Goal: Information Seeking & Learning: Learn about a topic

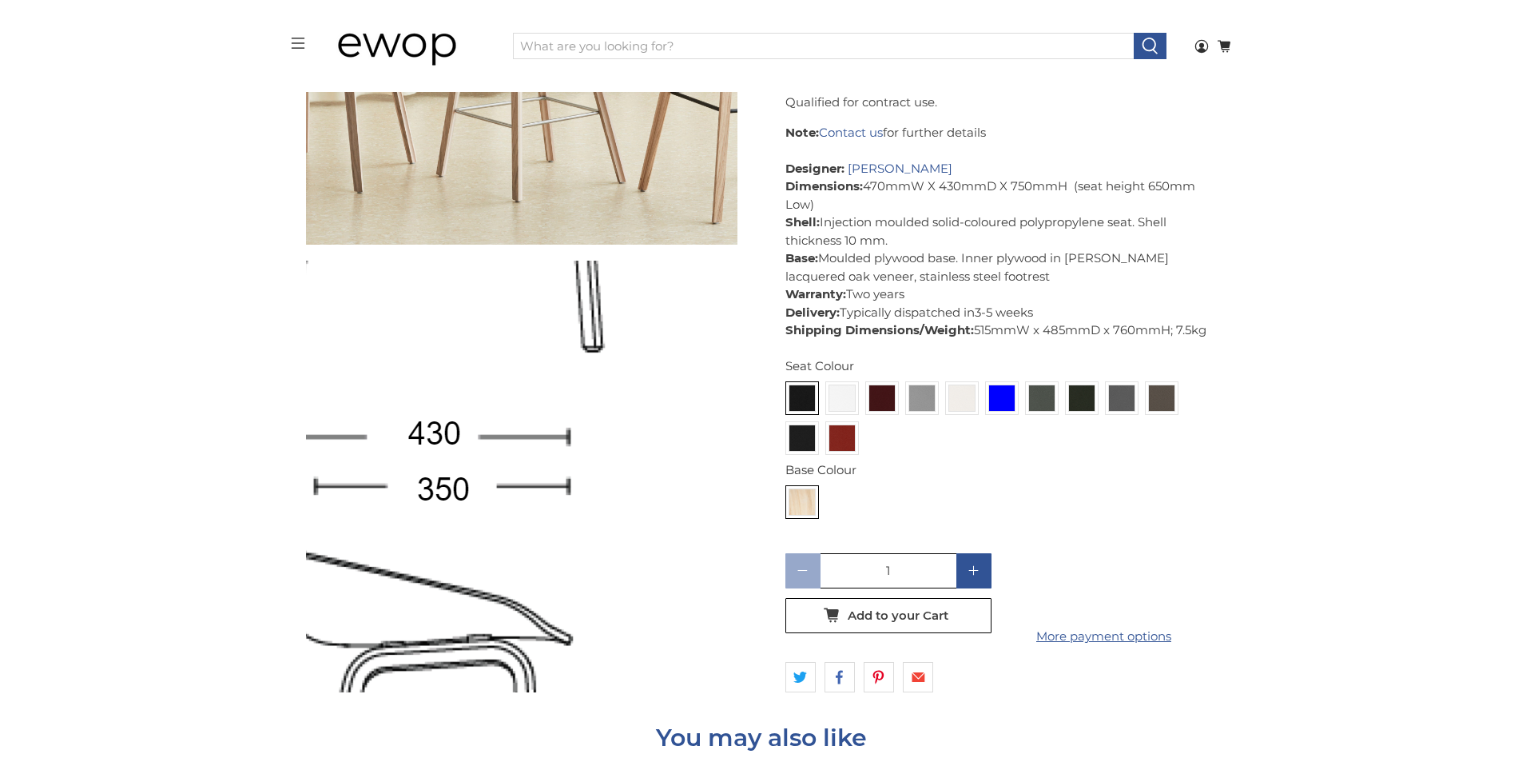
scroll to position [5777, 0]
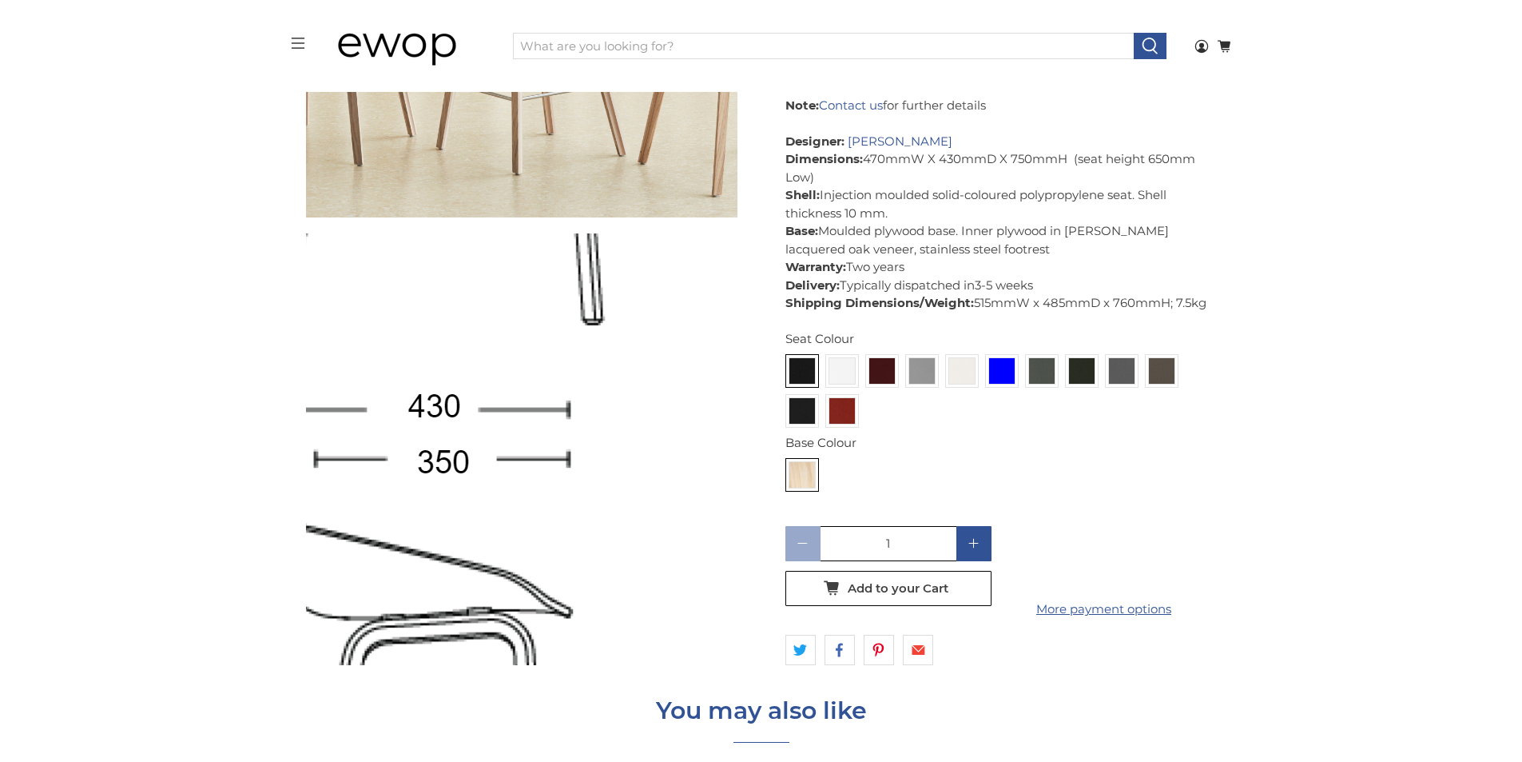
click at [509, 451] on img at bounding box center [131, 325] width 1598 height 1598
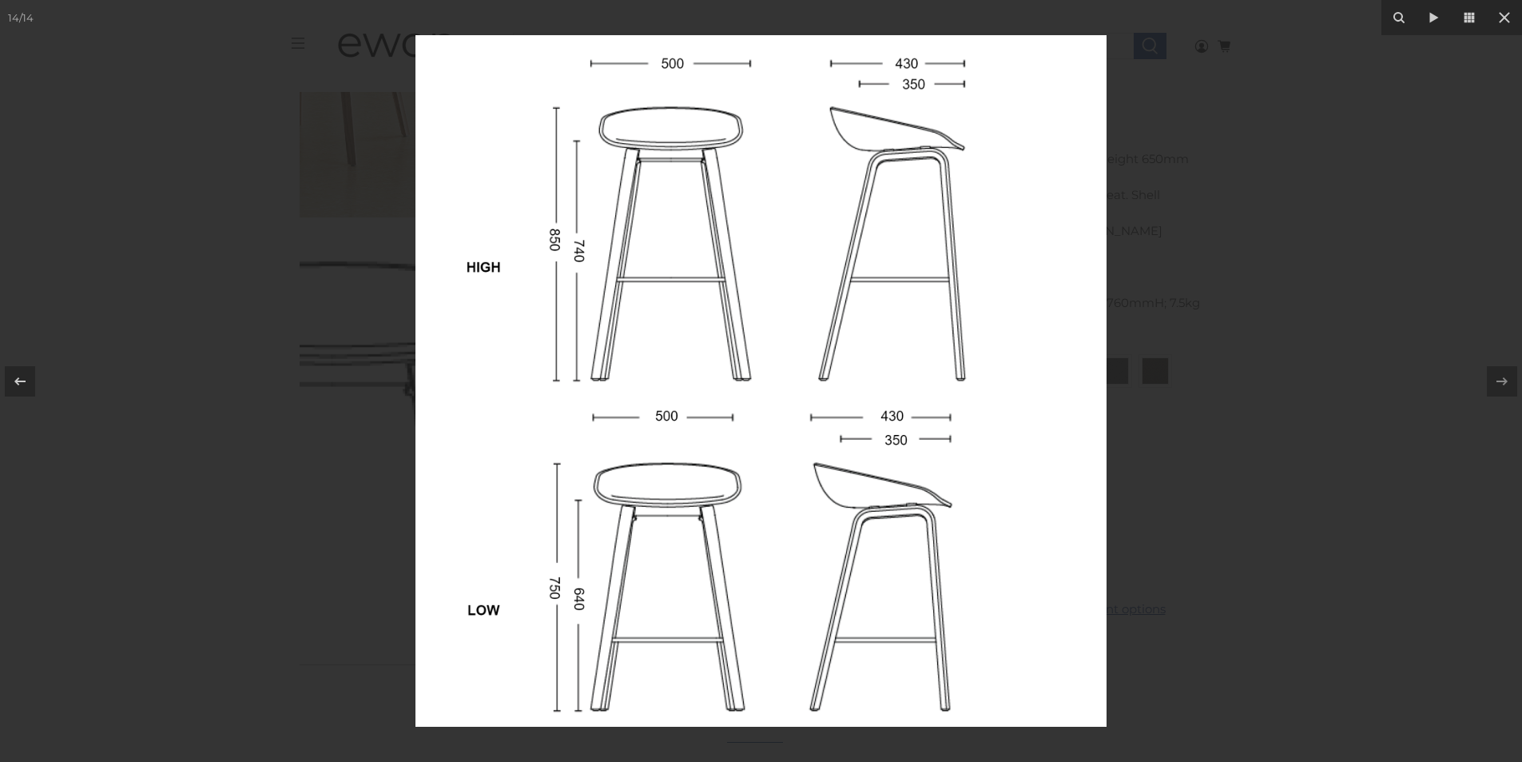
click at [495, 346] on img at bounding box center [761, 380] width 691 height 691
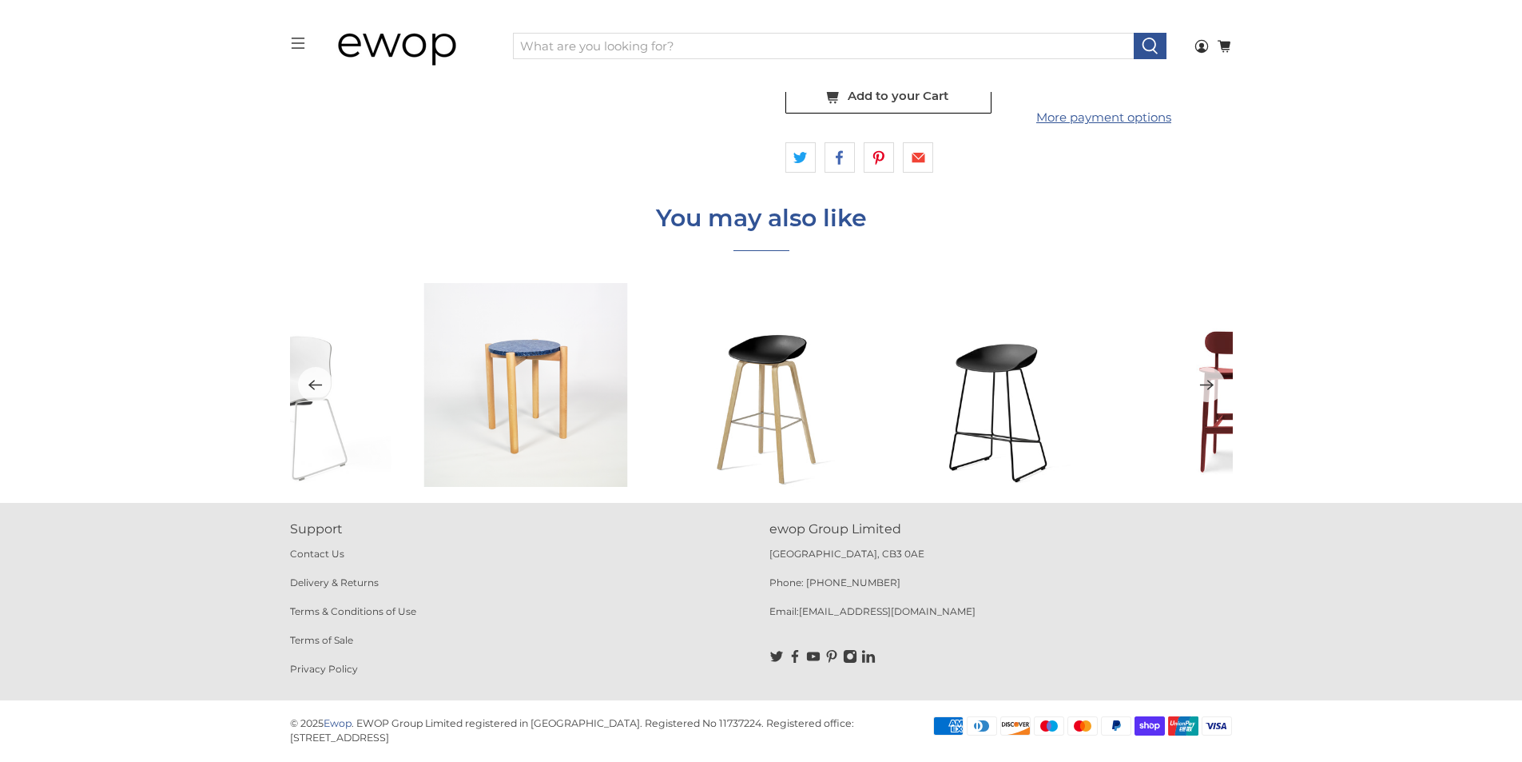
click at [0, 0] on img at bounding box center [0, 0] width 0 height 0
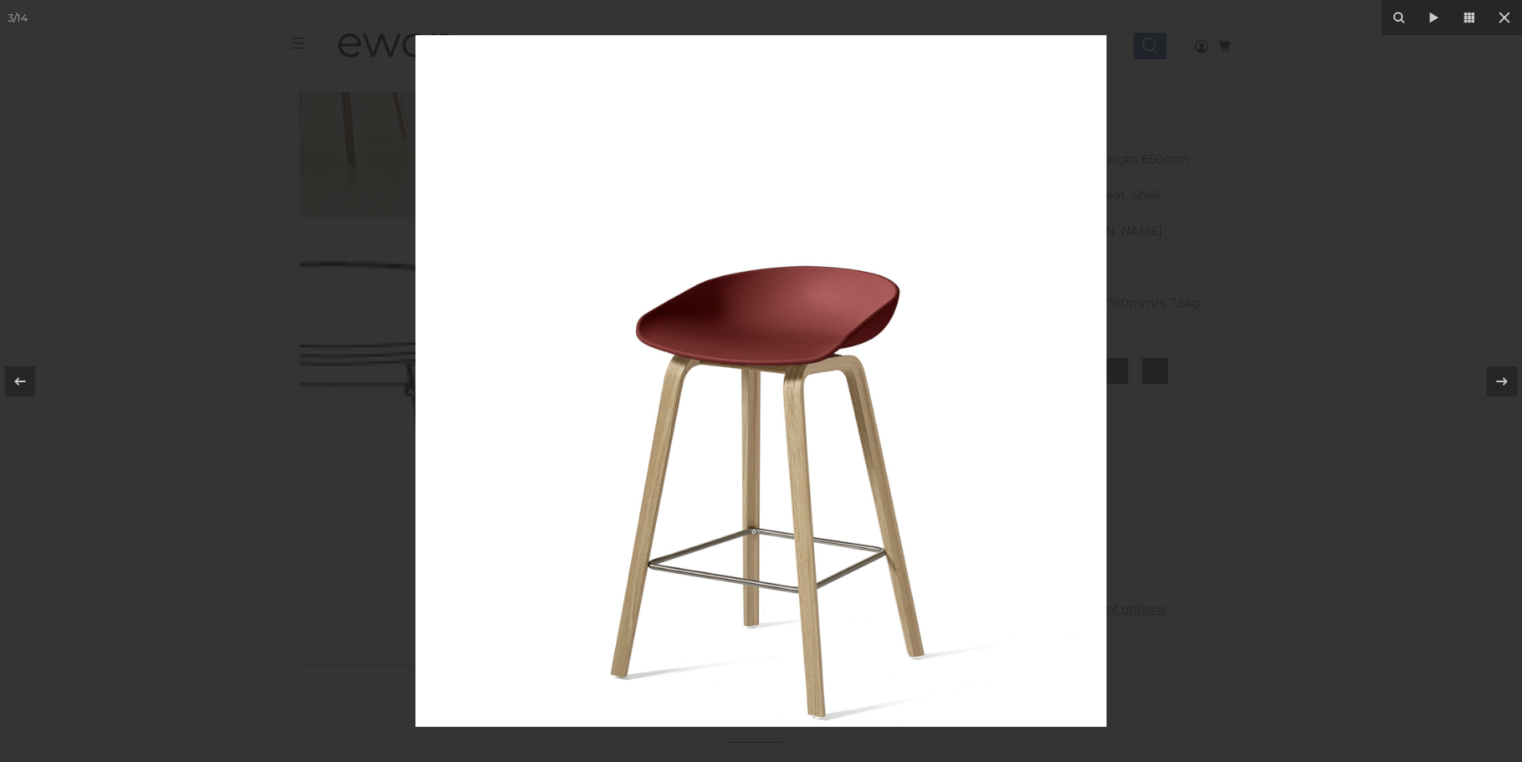
click at [430, 531] on img at bounding box center [761, 380] width 691 height 691
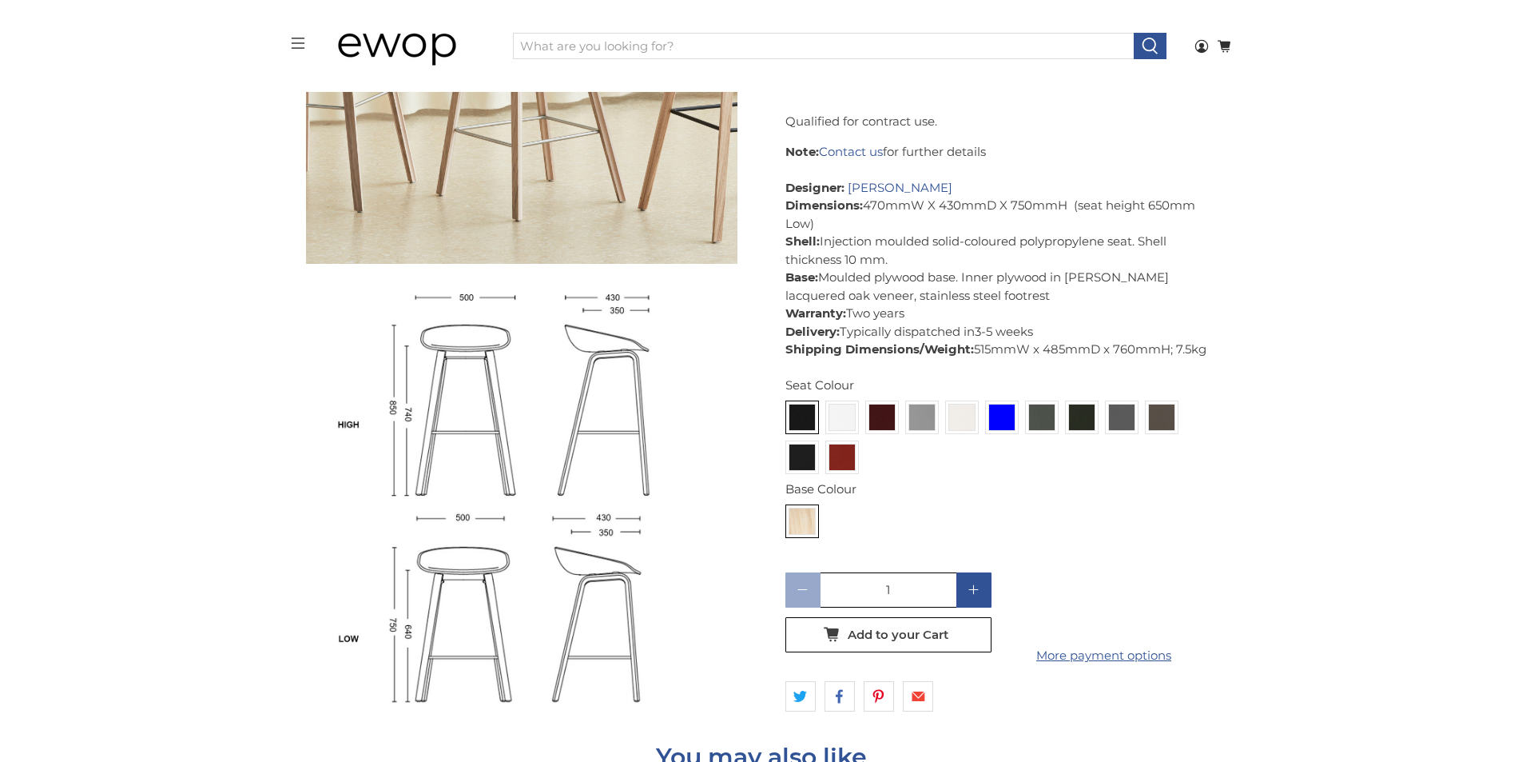
scroll to position [5831, 0]
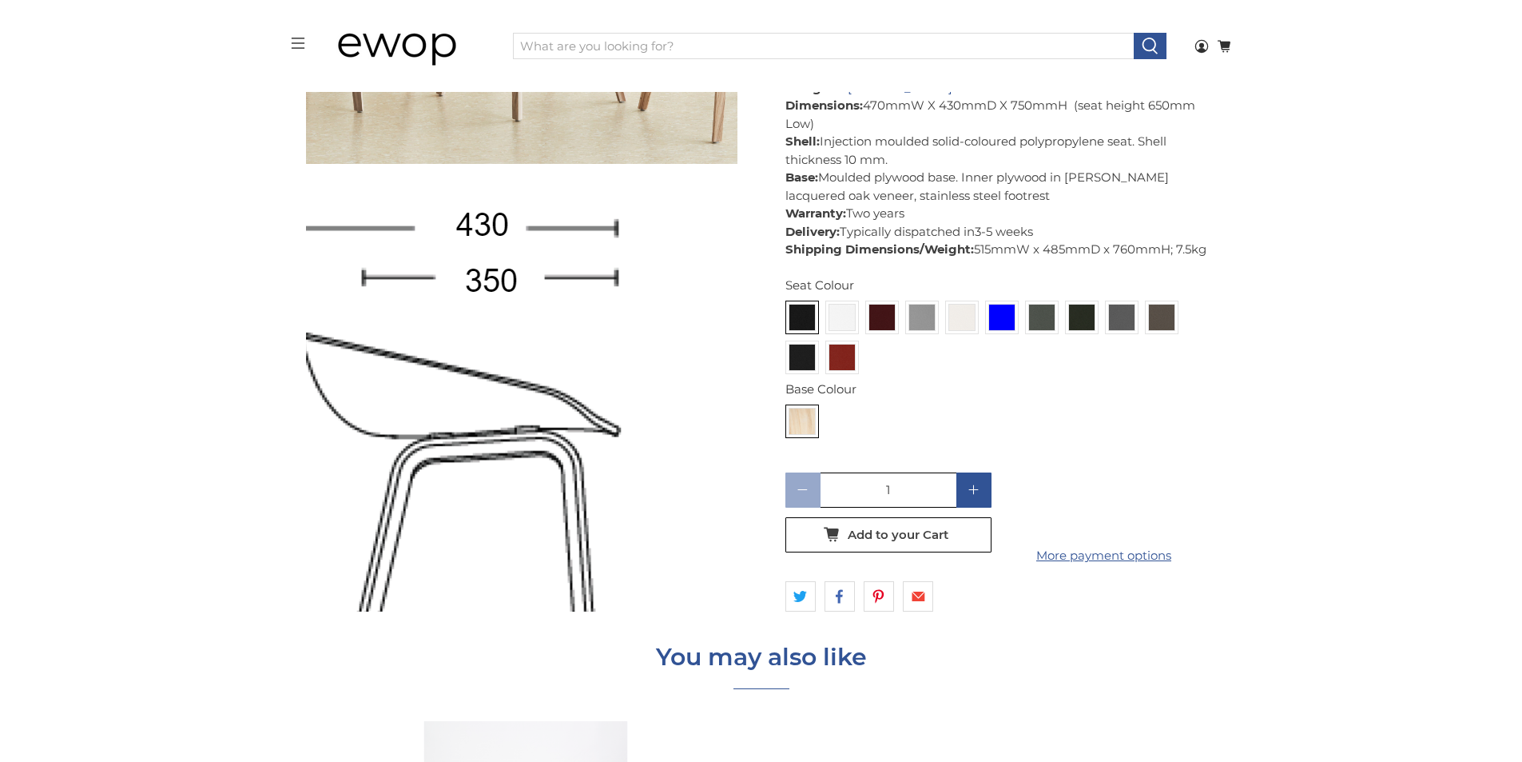
click at [648, 488] on img at bounding box center [179, 144] width 1598 height 1598
